Goal: Task Accomplishment & Management: Use online tool/utility

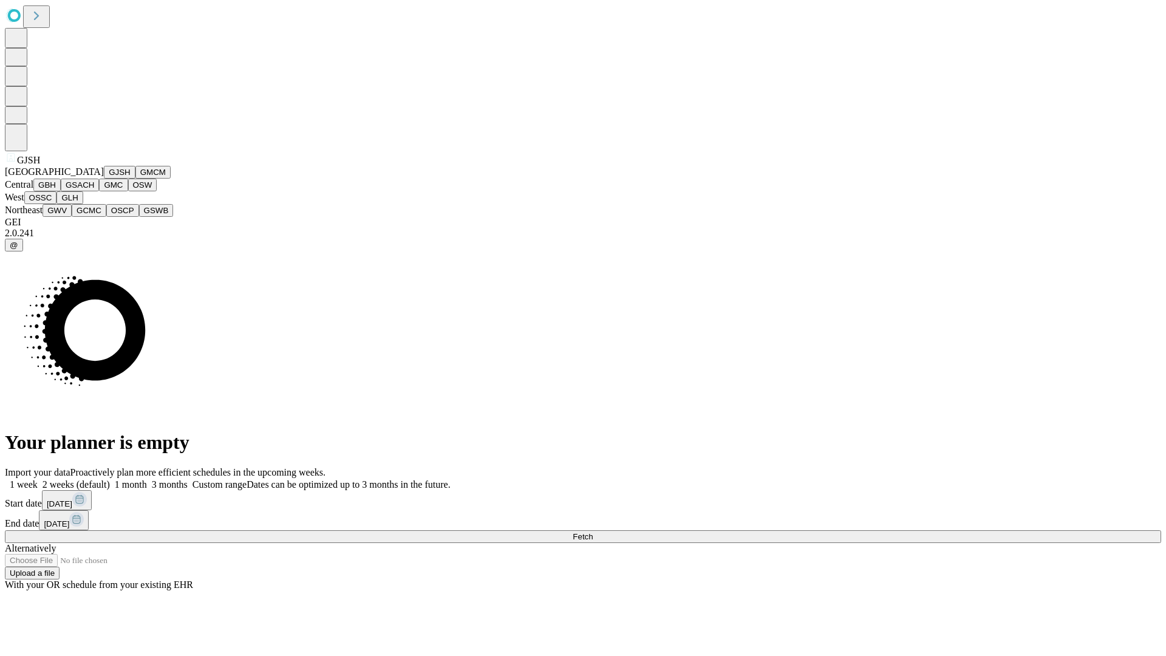
click at [104, 179] on button "GJSH" at bounding box center [120, 172] width 32 height 13
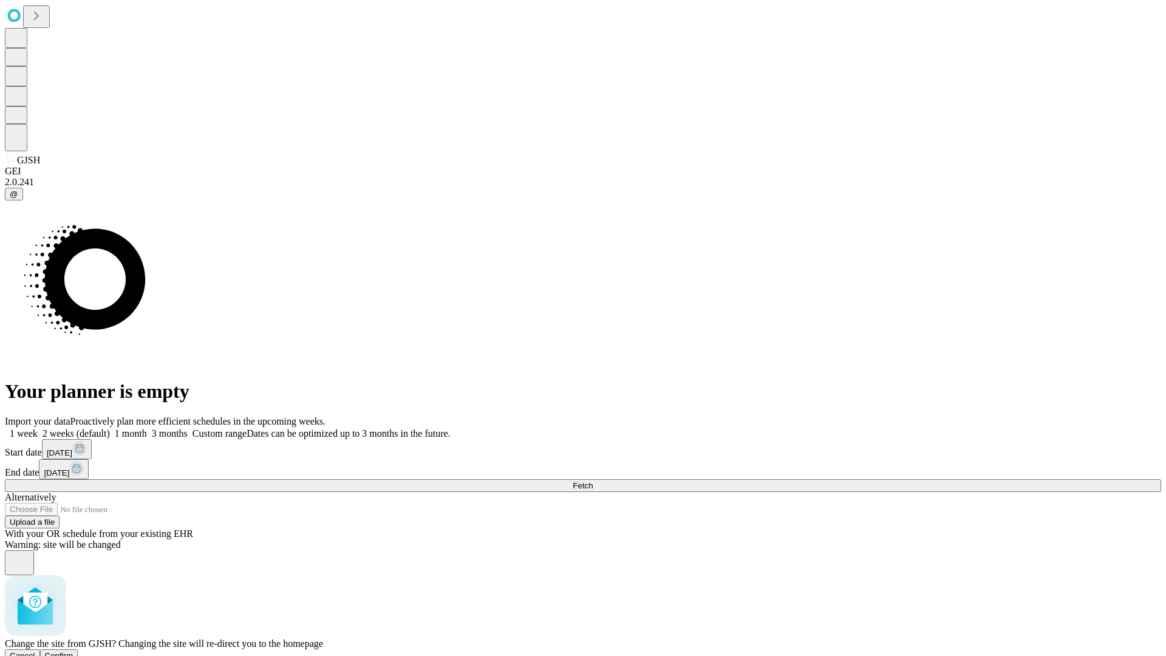
click at [74, 651] on span "Confirm" at bounding box center [59, 655] width 29 height 9
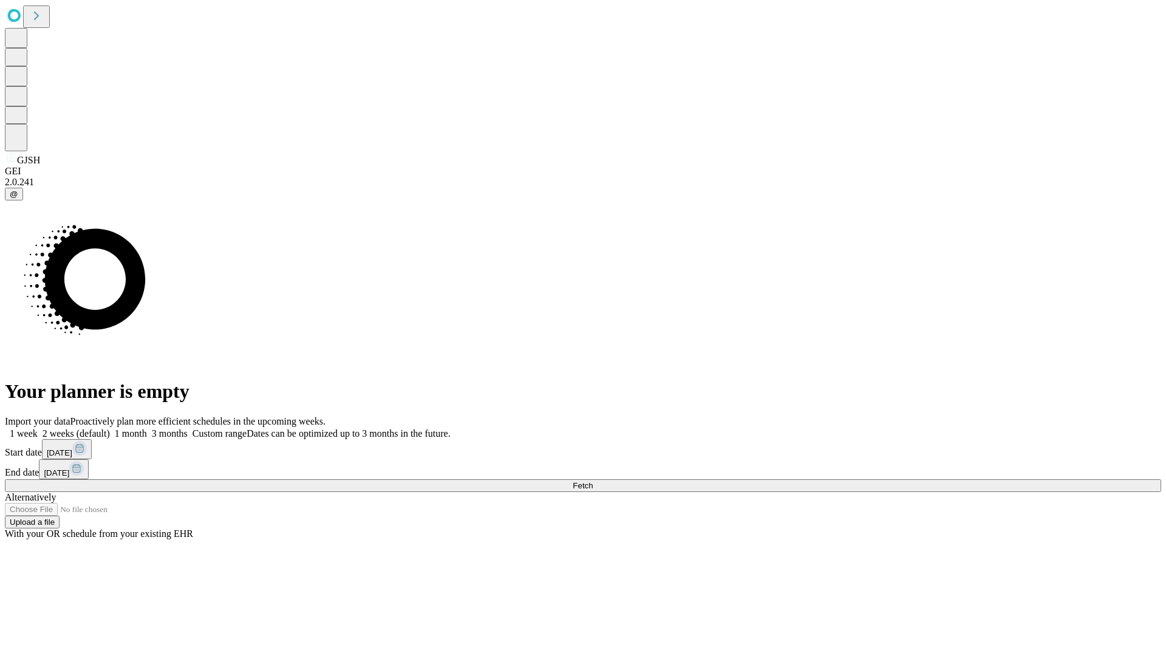
click at [147, 428] on label "1 month" at bounding box center [128, 433] width 37 height 10
click at [593, 481] on span "Fetch" at bounding box center [583, 485] width 20 height 9
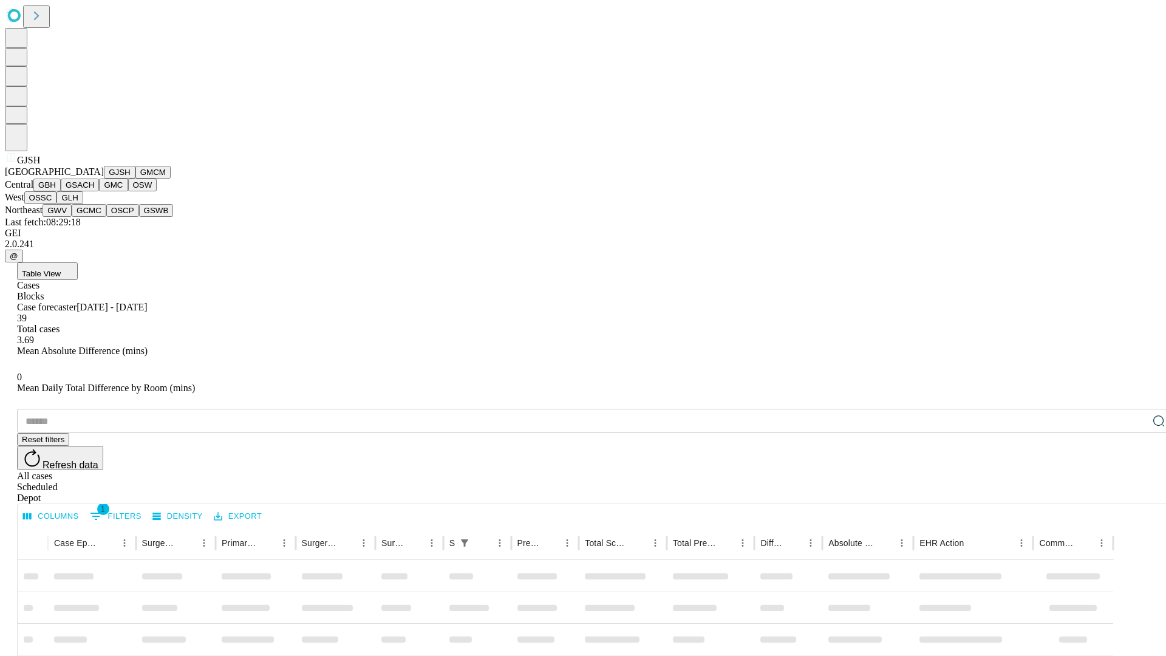
click at [135, 179] on button "GMCM" at bounding box center [152, 172] width 35 height 13
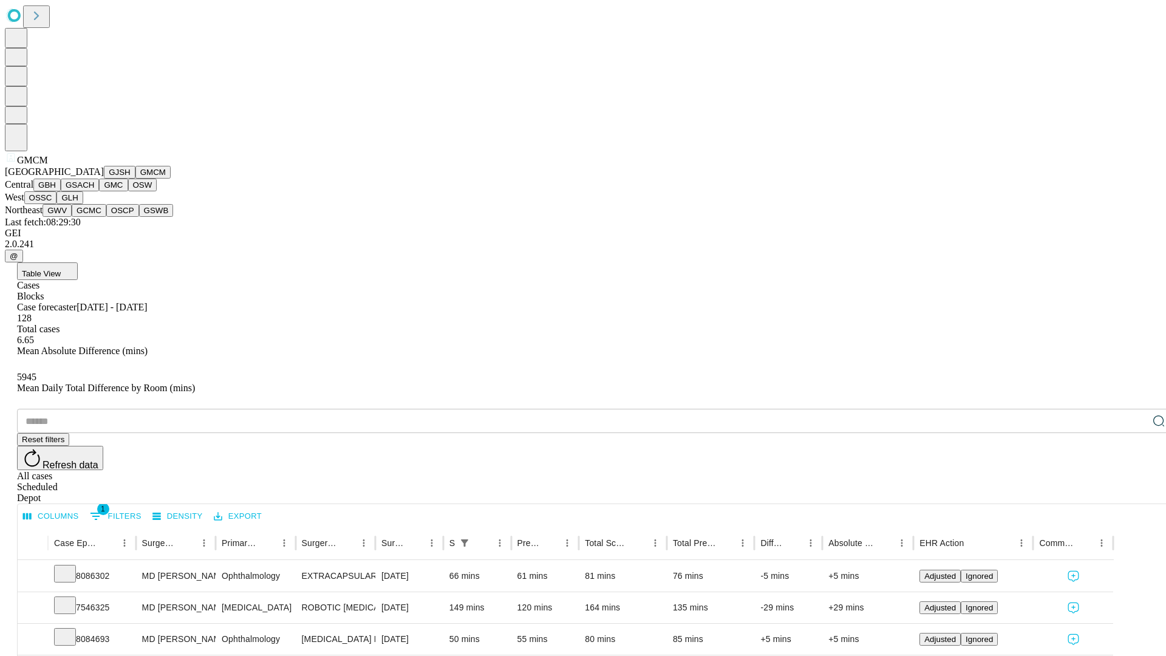
click at [61, 191] on button "GBH" at bounding box center [46, 185] width 27 height 13
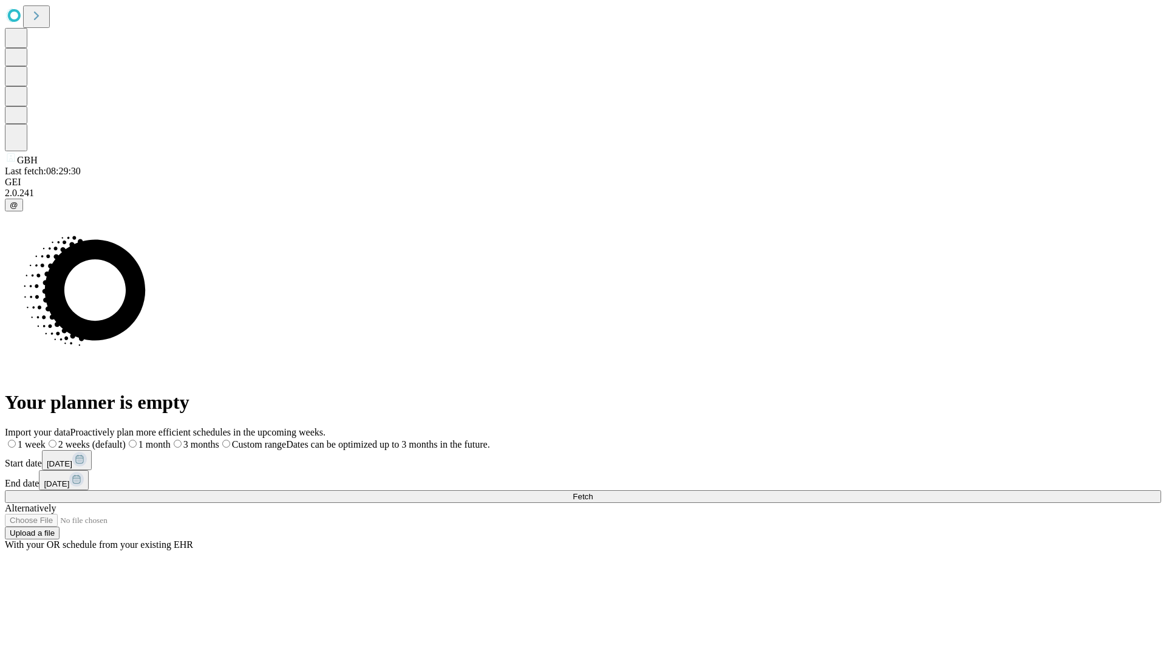
click at [171, 439] on label "1 month" at bounding box center [148, 444] width 45 height 10
click at [593, 492] on span "Fetch" at bounding box center [583, 496] width 20 height 9
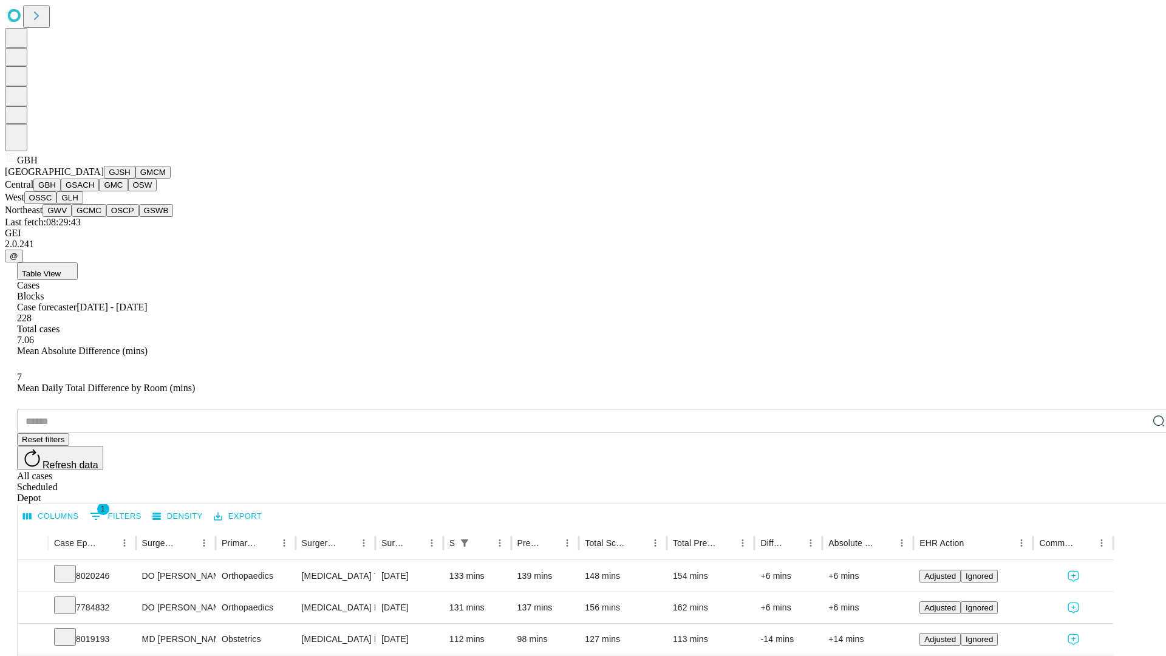
click at [94, 191] on button "GSACH" at bounding box center [80, 185] width 38 height 13
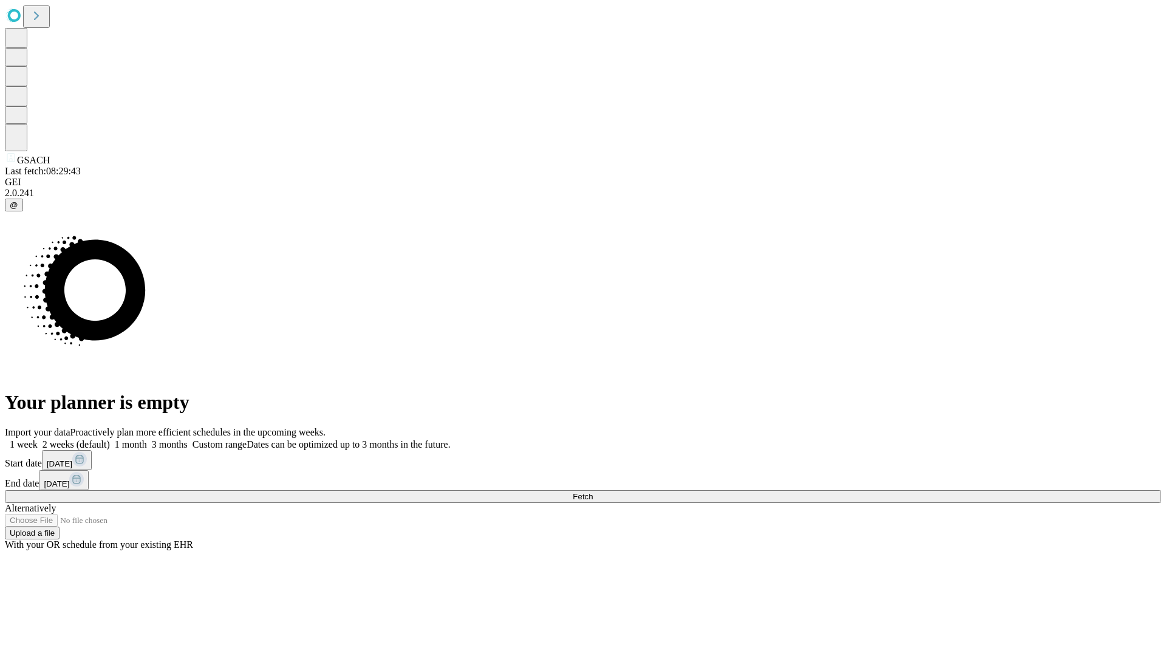
click at [147, 439] on label "1 month" at bounding box center [128, 444] width 37 height 10
click at [593, 492] on span "Fetch" at bounding box center [583, 496] width 20 height 9
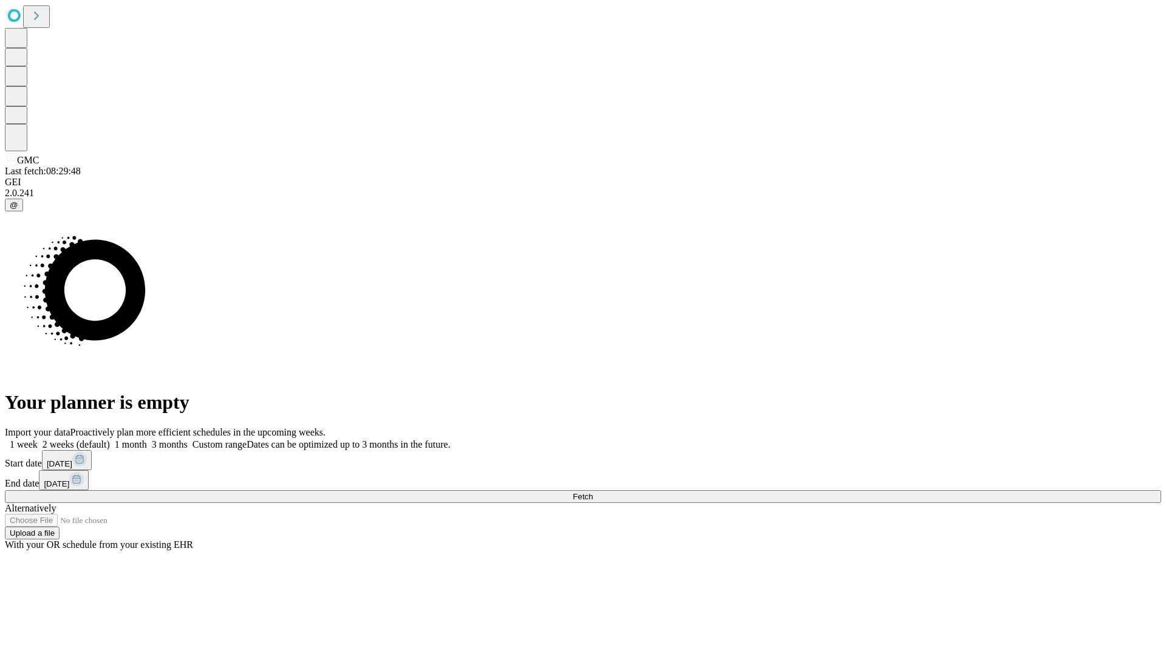
click at [147, 439] on label "1 month" at bounding box center [128, 444] width 37 height 10
click at [593, 492] on span "Fetch" at bounding box center [583, 496] width 20 height 9
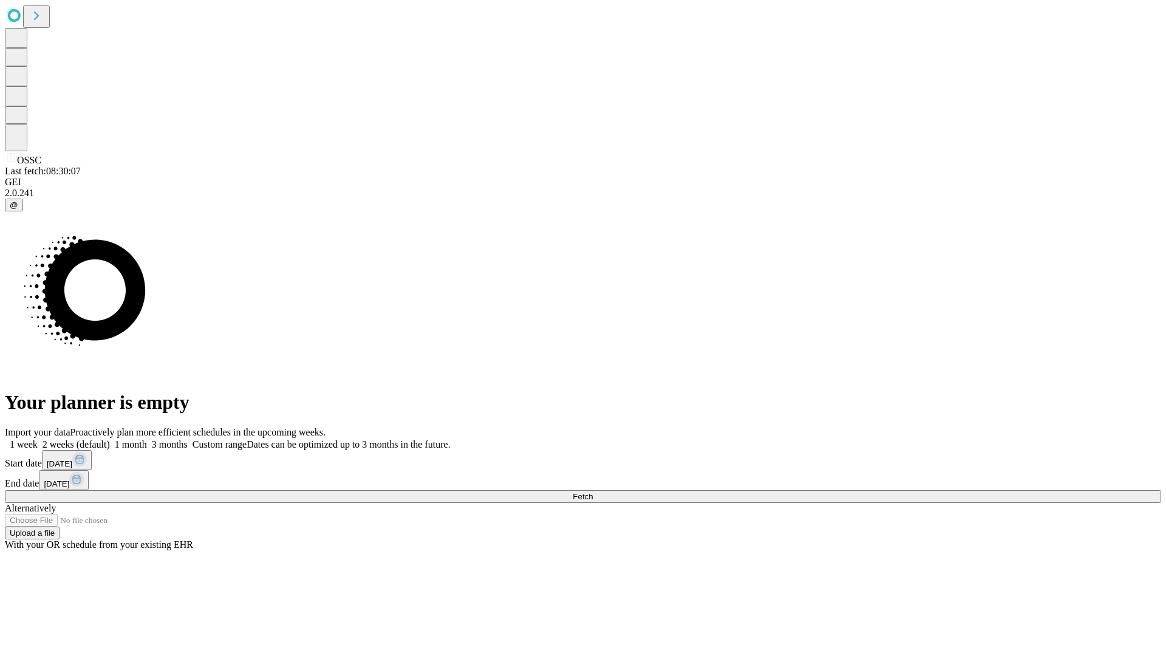
click at [147, 439] on label "1 month" at bounding box center [128, 444] width 37 height 10
click at [593, 492] on span "Fetch" at bounding box center [583, 496] width 20 height 9
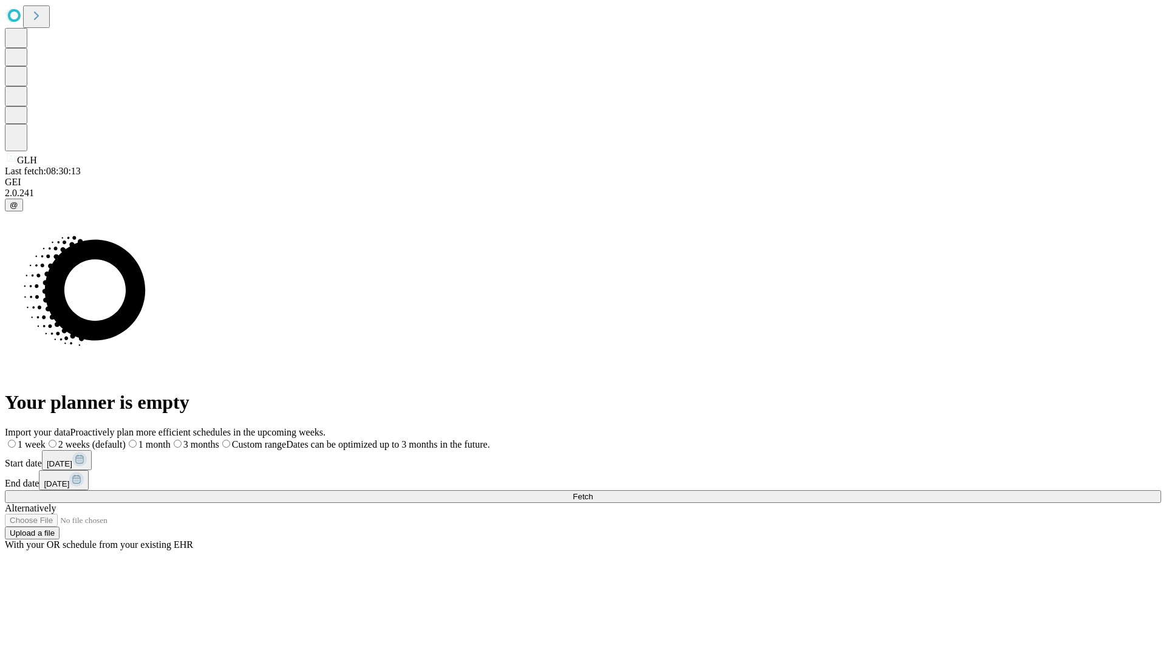
click at [171, 439] on label "1 month" at bounding box center [148, 444] width 45 height 10
click at [593, 492] on span "Fetch" at bounding box center [583, 496] width 20 height 9
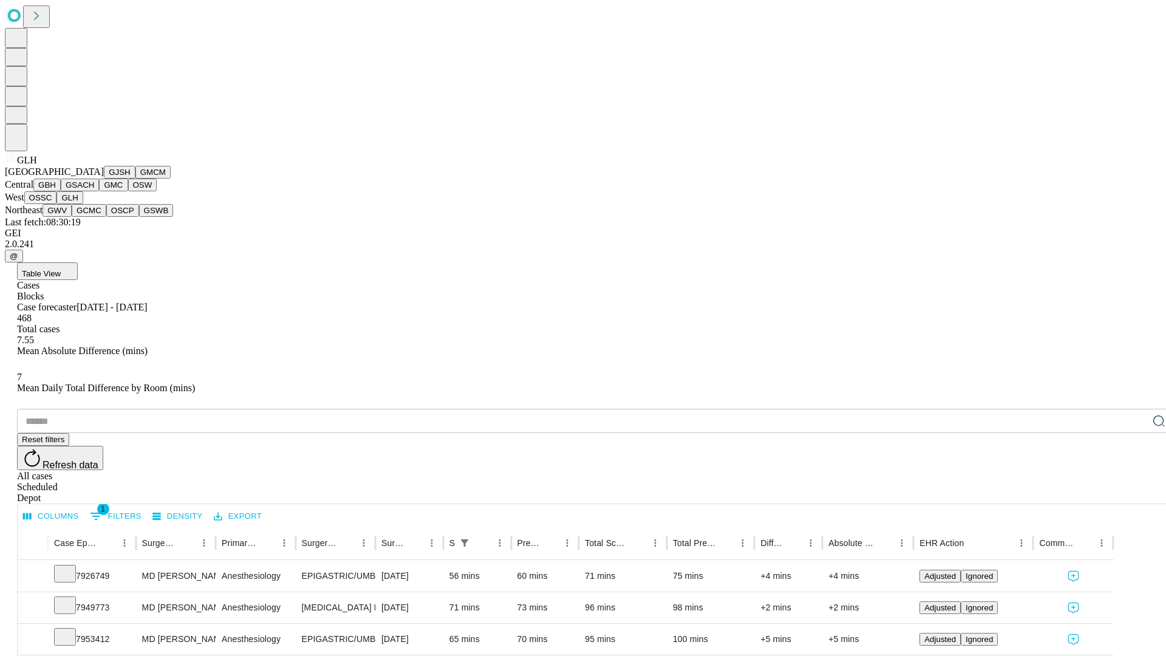
click at [72, 217] on button "GWV" at bounding box center [57, 210] width 29 height 13
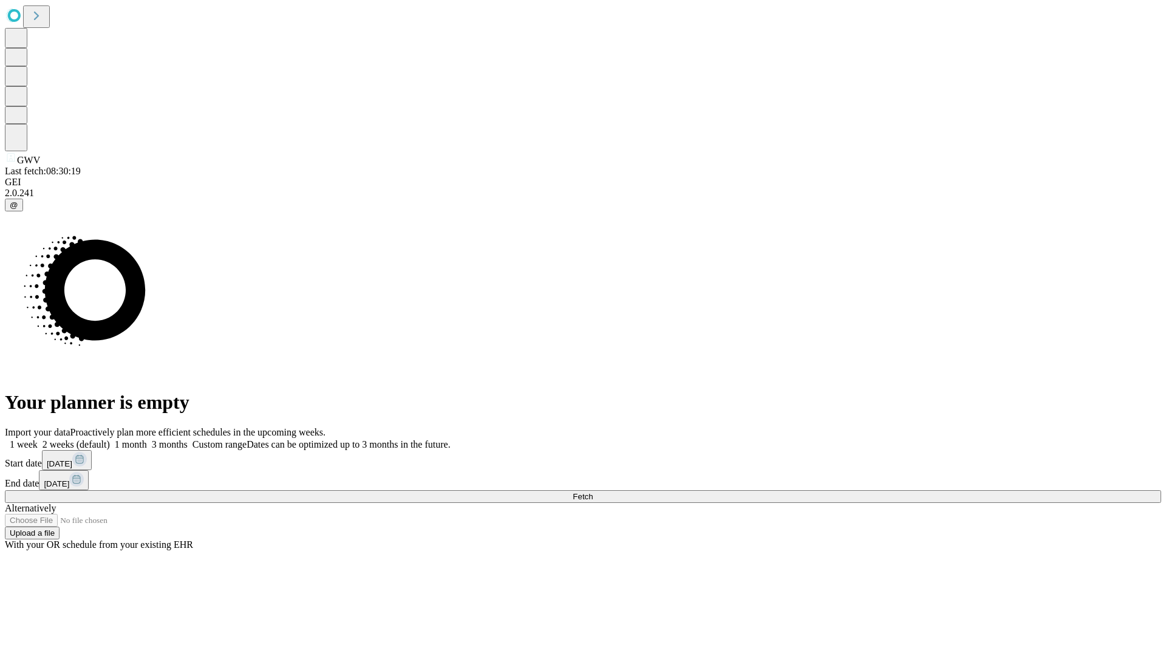
click at [147, 439] on label "1 month" at bounding box center [128, 444] width 37 height 10
click at [593, 492] on span "Fetch" at bounding box center [583, 496] width 20 height 9
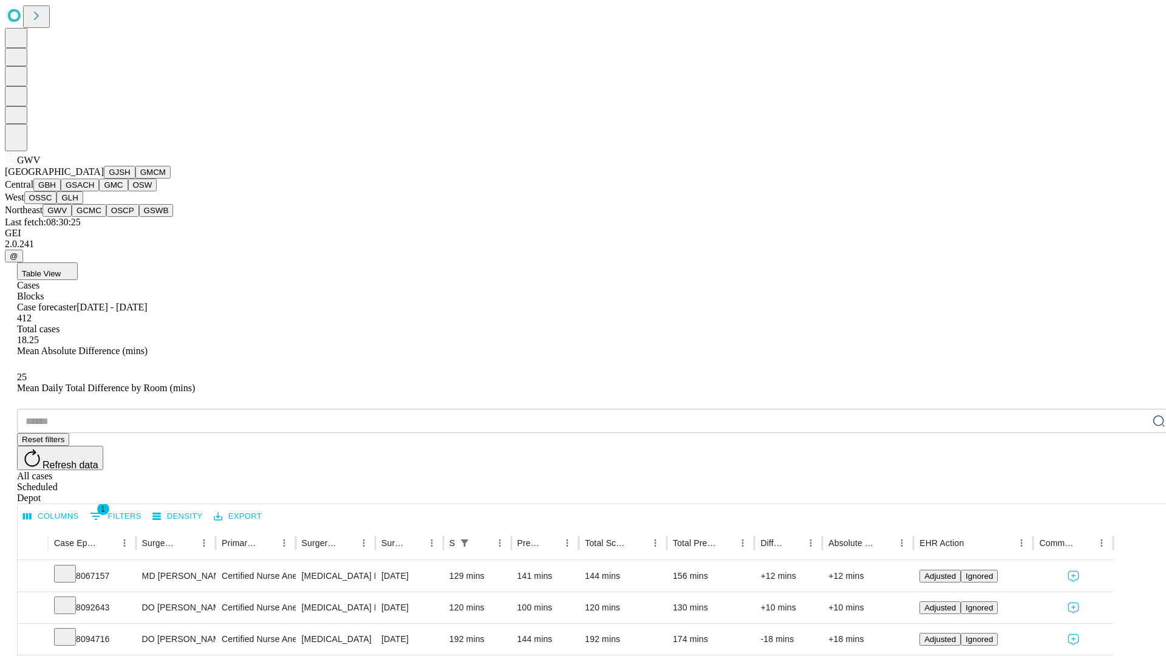
click at [94, 217] on button "GCMC" at bounding box center [89, 210] width 35 height 13
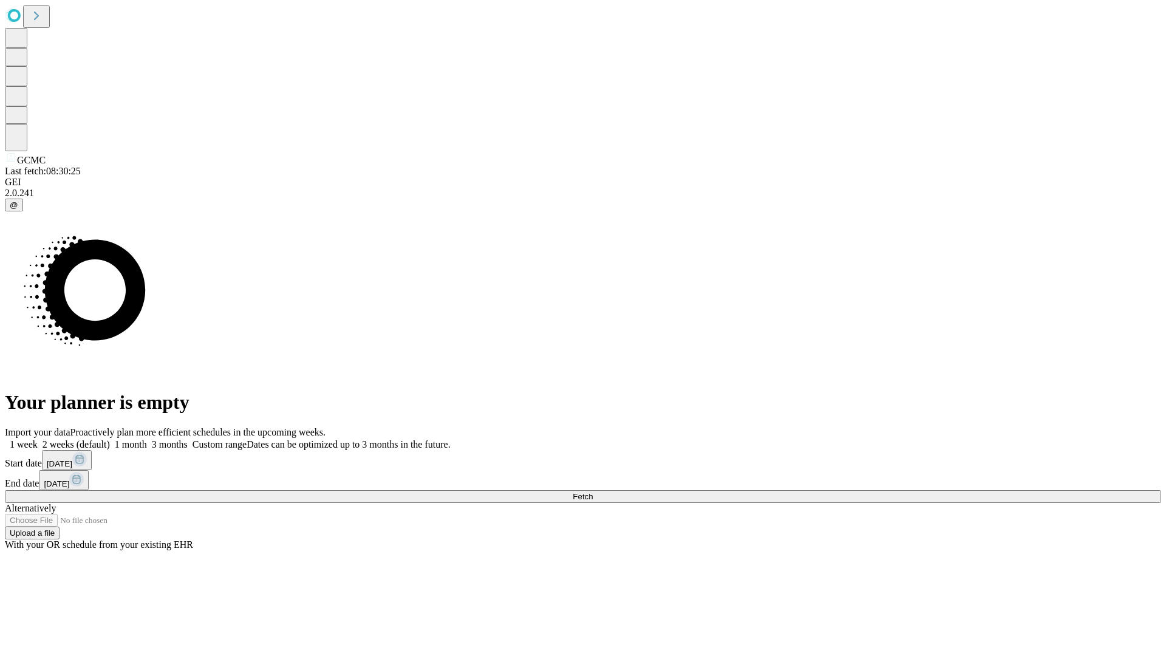
click at [147, 439] on label "1 month" at bounding box center [128, 444] width 37 height 10
click at [593, 492] on span "Fetch" at bounding box center [583, 496] width 20 height 9
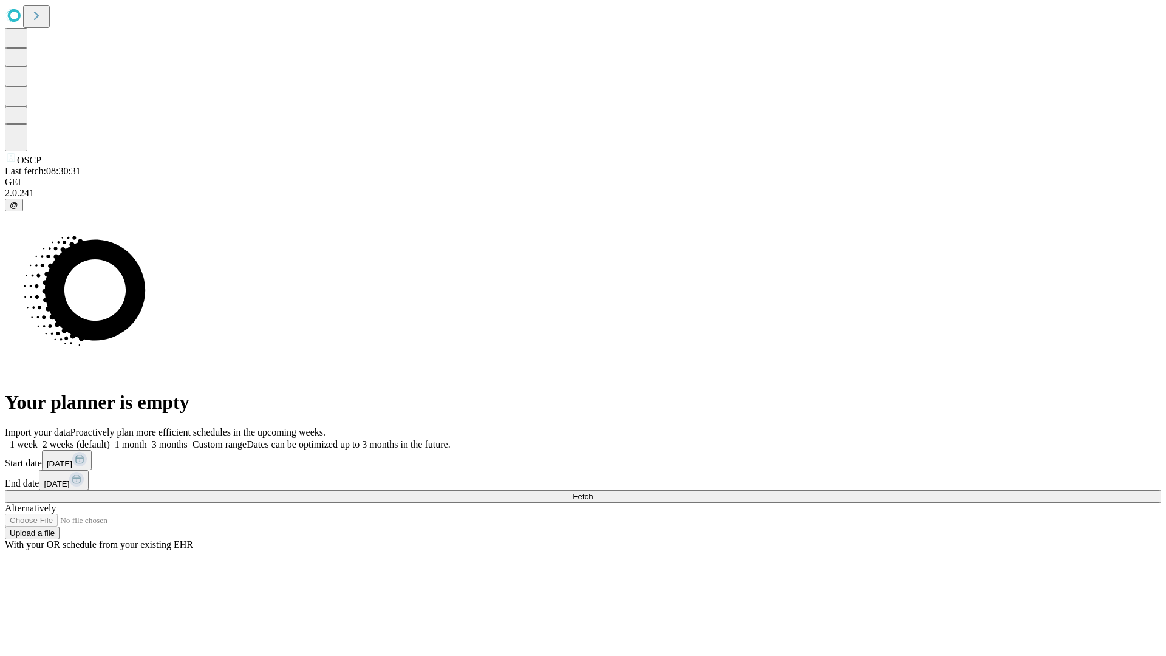
click at [593, 492] on span "Fetch" at bounding box center [583, 496] width 20 height 9
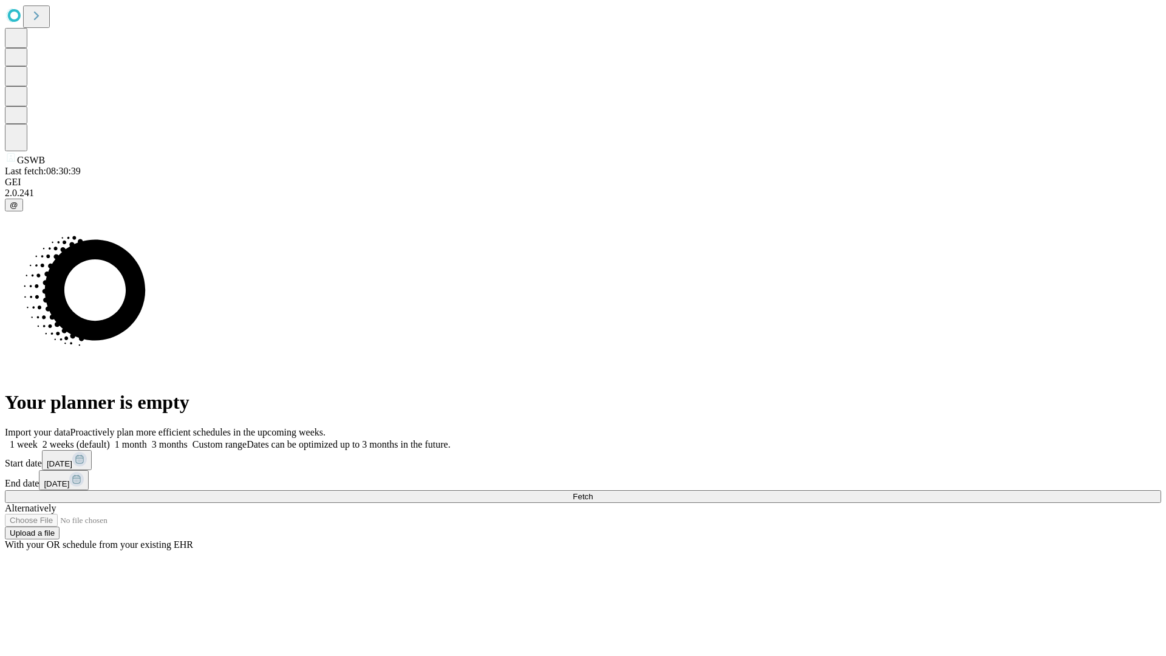
click at [147, 439] on label "1 month" at bounding box center [128, 444] width 37 height 10
click at [593, 492] on span "Fetch" at bounding box center [583, 496] width 20 height 9
